Goal: Task Accomplishment & Management: Manage account settings

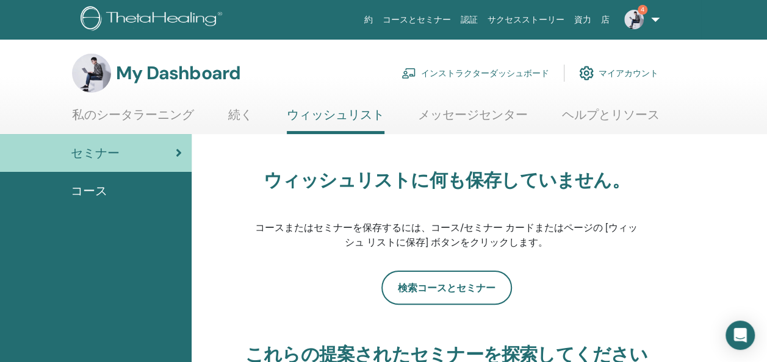
click at [480, 72] on link "インストラクターダッシュボード" at bounding box center [475, 73] width 148 height 27
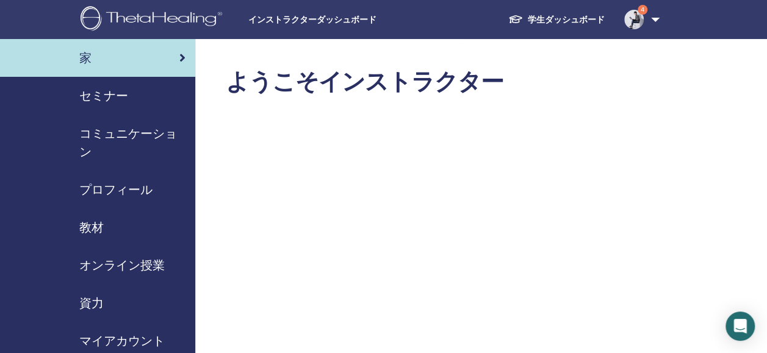
click at [137, 138] on span "コミュニケーション" at bounding box center [132, 142] width 106 height 37
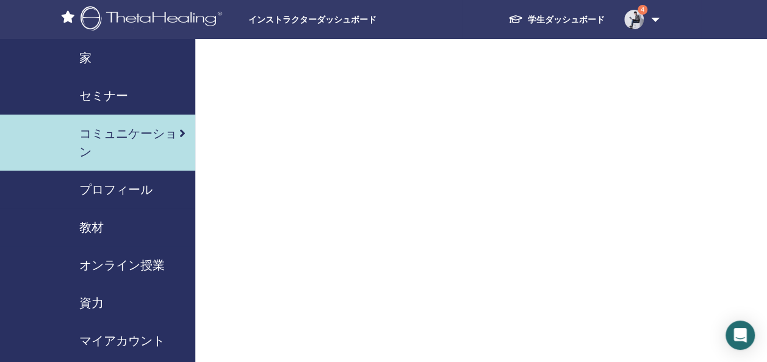
click at [137, 93] on div "セミナー" at bounding box center [98, 96] width 176 height 18
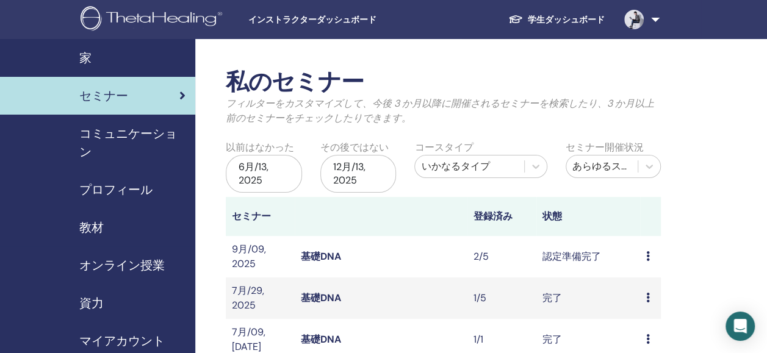
click at [641, 251] on td "プレビュー 編集 出席者 キャンセル" at bounding box center [650, 256] width 21 height 41
click at [588, 259] on td "認定準備完了" at bounding box center [588, 256] width 104 height 41
click at [319, 256] on link "基礎DNA" at bounding box center [321, 256] width 40 height 13
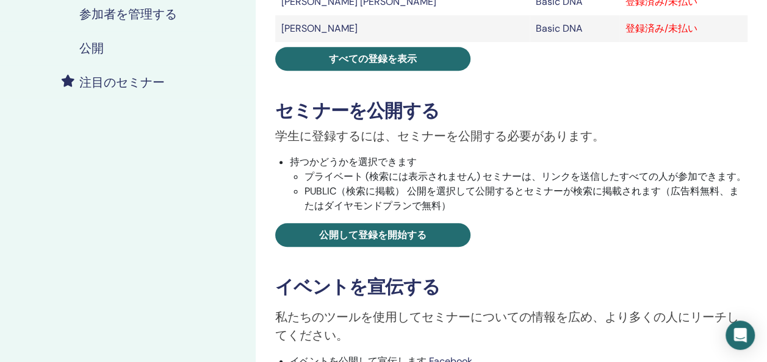
scroll to position [211, 0]
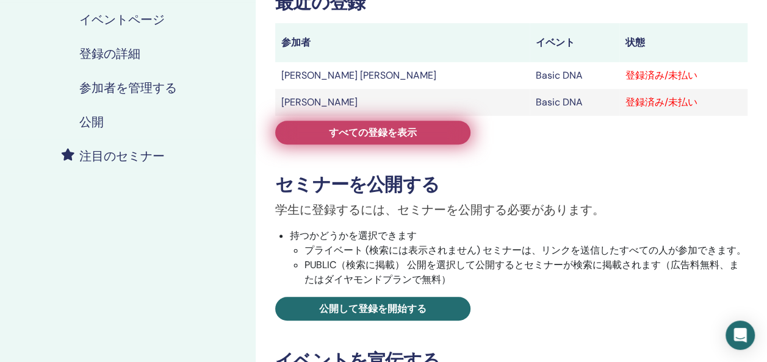
click at [372, 128] on span "すべての登録を表示" at bounding box center [373, 132] width 88 height 13
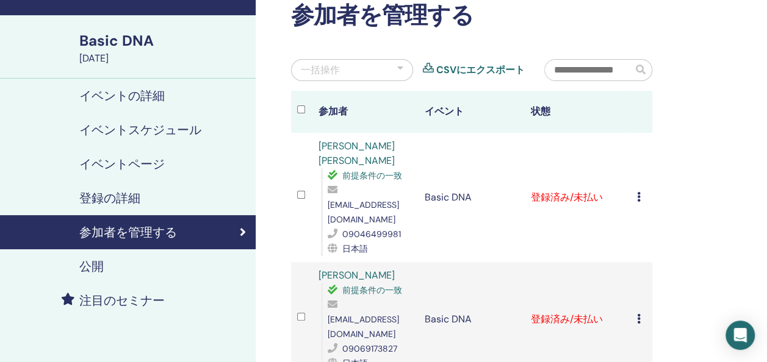
scroll to position [66, 0]
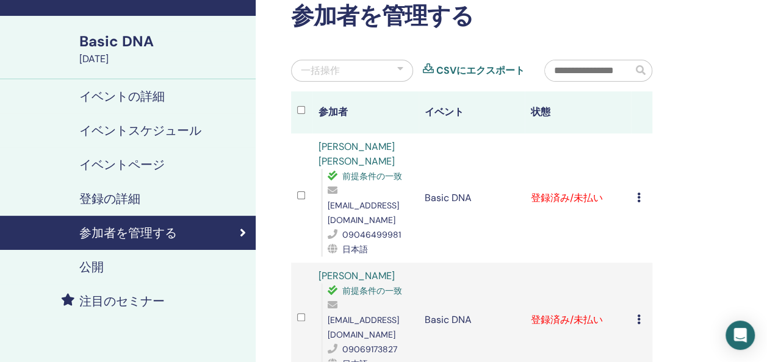
click at [640, 193] on icon at bounding box center [639, 198] width 4 height 10
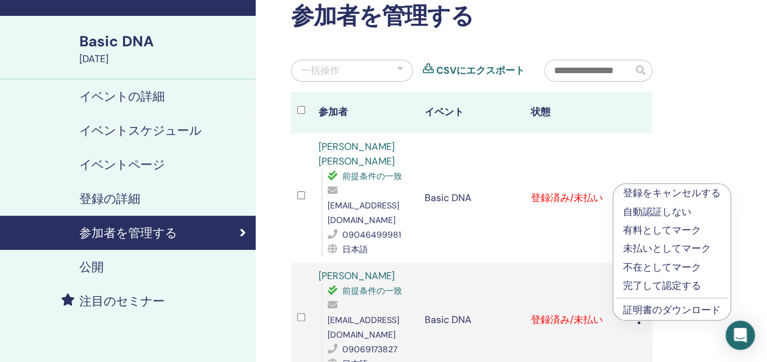
click at [643, 312] on link "証明書のダウンロード" at bounding box center [672, 310] width 98 height 13
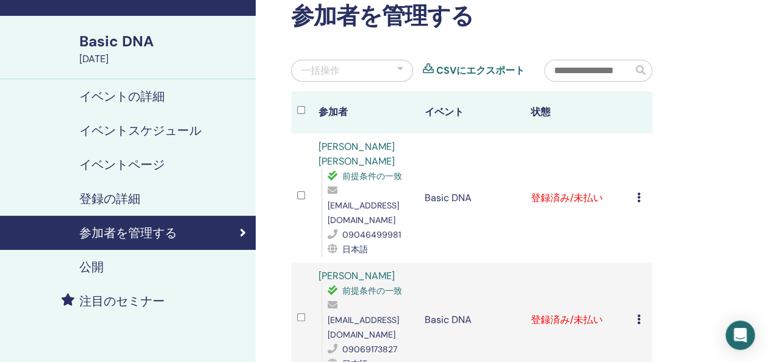
click at [452, 263] on td "Basic DNA" at bounding box center [471, 320] width 106 height 115
click at [639, 315] on icon at bounding box center [639, 320] width 4 height 10
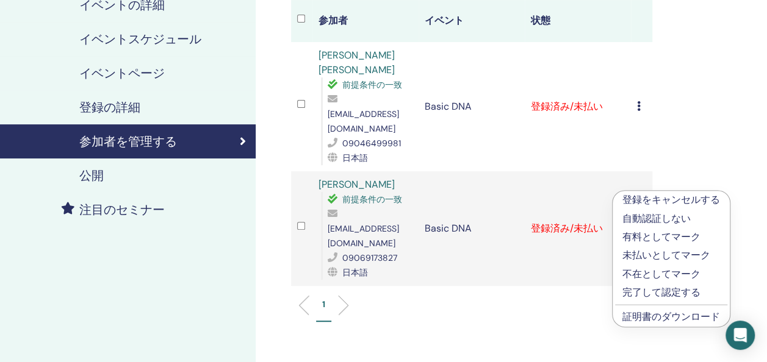
scroll to position [159, 0]
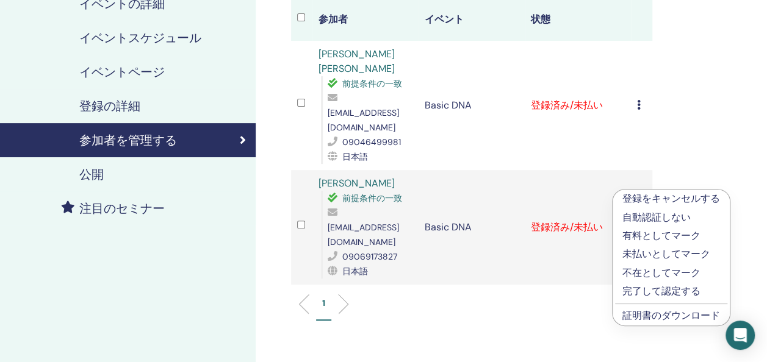
click at [648, 312] on link "証明書のダウンロード" at bounding box center [671, 315] width 98 height 13
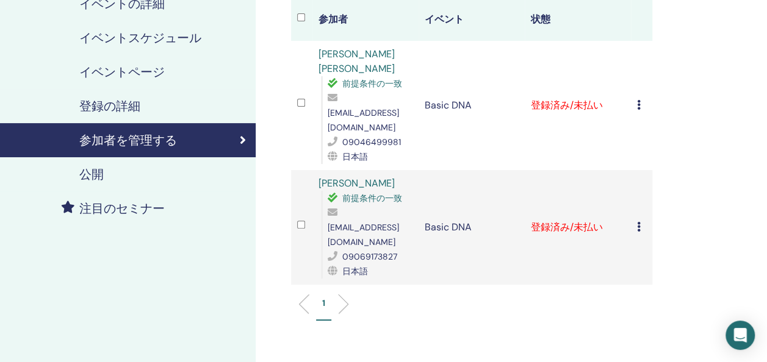
click at [586, 302] on div "参加者を管理する 一括操作 CSVにエクスポート 参加者 イベント 状態 [PERSON_NAME] [PERSON_NAME] 前提条件の一致 [EMAIL…" at bounding box center [511, 191] width 511 height 623
